Goal: Information Seeking & Learning: Learn about a topic

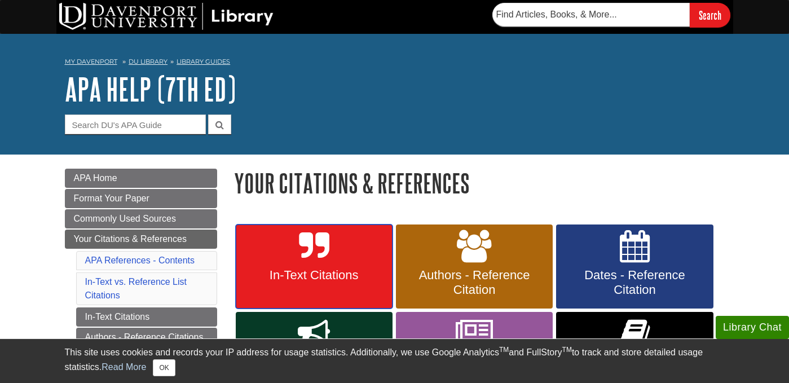
click at [317, 263] on link "In-Text Citations" at bounding box center [314, 266] width 157 height 85
click at [308, 265] on link "In-Text Citations" at bounding box center [314, 266] width 157 height 85
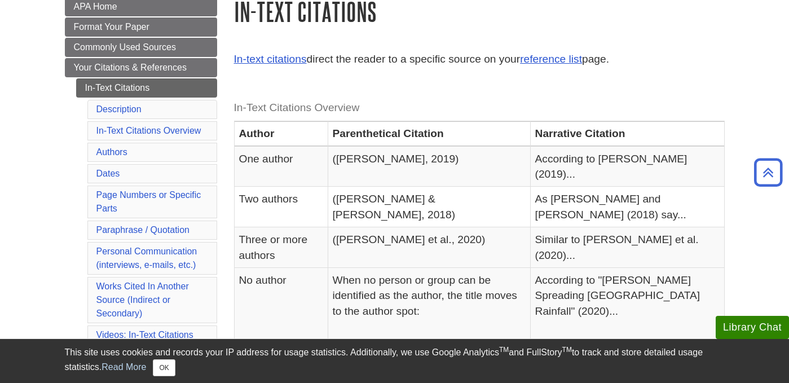
scroll to position [173, 0]
